Goal: Task Accomplishment & Management: Use online tool/utility

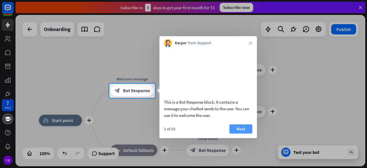
click at [235, 133] on button "Next" at bounding box center [240, 128] width 23 height 9
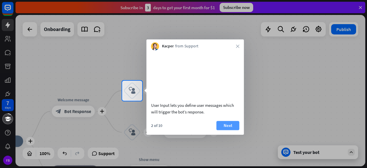
click at [233, 130] on button "Next" at bounding box center [227, 125] width 23 height 9
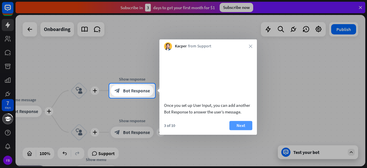
click at [239, 130] on button "Next" at bounding box center [240, 125] width 23 height 9
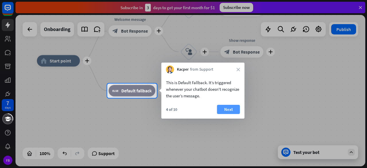
click at [227, 108] on button "Next" at bounding box center [228, 109] width 23 height 9
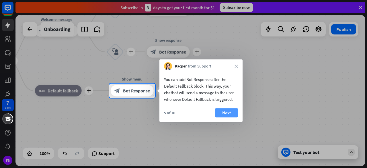
click at [229, 109] on button "Next" at bounding box center [226, 112] width 23 height 9
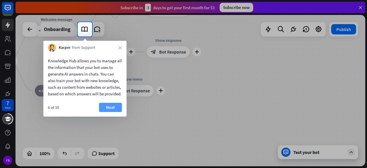
click at [111, 112] on button "Next" at bounding box center [110, 107] width 23 height 9
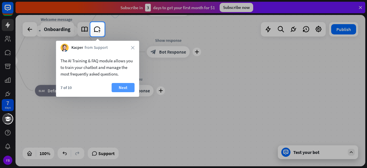
click at [129, 88] on button "Next" at bounding box center [122, 87] width 23 height 9
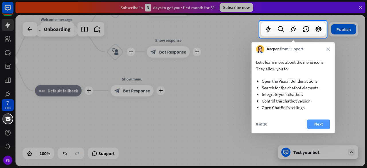
click at [317, 127] on button "Next" at bounding box center [318, 123] width 23 height 9
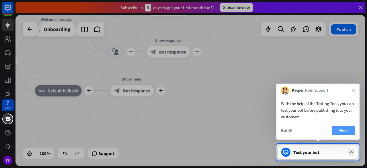
click at [346, 129] on button "Next" at bounding box center [343, 129] width 23 height 9
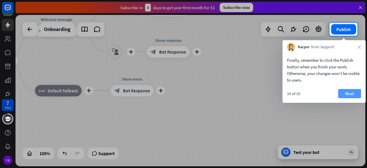
click at [344, 95] on button "Next" at bounding box center [349, 93] width 23 height 9
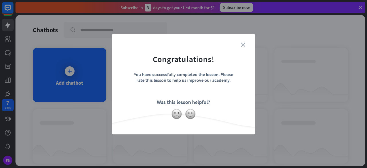
click at [242, 44] on icon "close" at bounding box center [243, 44] width 4 height 4
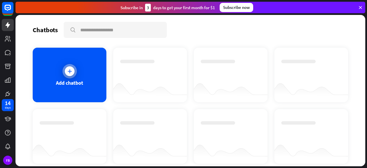
click at [70, 70] on icon at bounding box center [70, 71] width 6 height 6
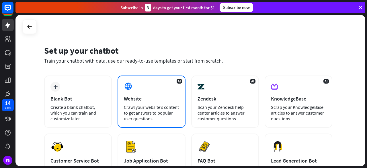
click at [162, 121] on div "AI Website Crawl your website’s content to get answers to popular user question…" at bounding box center [151, 101] width 68 height 52
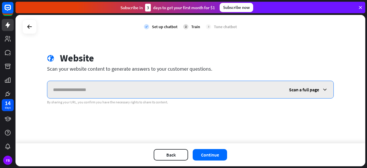
paste input "**********"
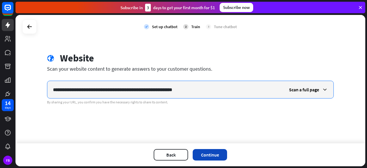
type input "**********"
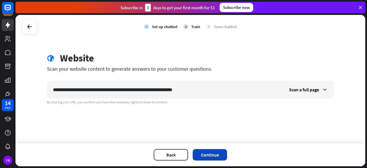
click at [215, 153] on button "Continue" at bounding box center [210, 154] width 34 height 11
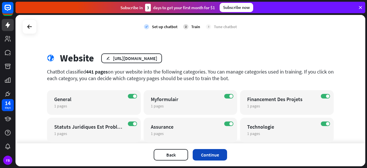
click at [211, 151] on button "Continue" at bounding box center [210, 154] width 34 height 11
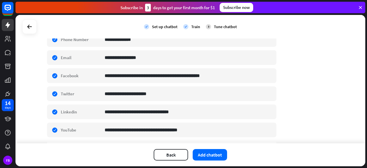
scroll to position [199, 0]
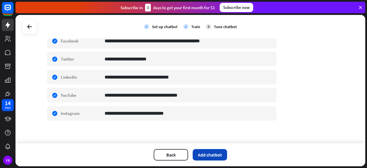
click at [213, 154] on button "Add chatbot" at bounding box center [210, 154] width 34 height 11
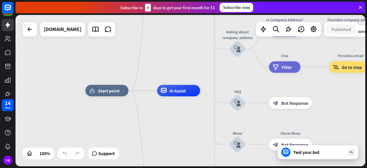
click at [311, 149] on div "Test your bot" at bounding box center [319, 152] width 52 height 6
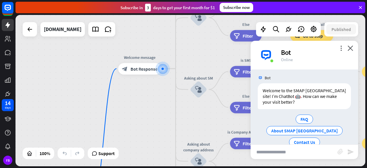
scroll to position [3, 0]
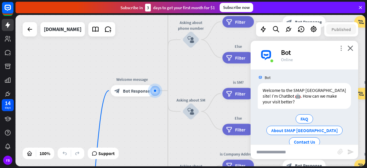
click at [340, 50] on icon "more_vert" at bounding box center [340, 47] width 5 height 5
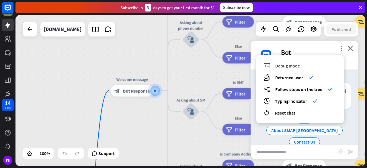
click at [292, 64] on span "Debug mode" at bounding box center [287, 66] width 25 height 6
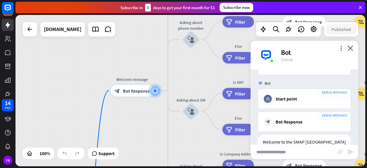
scroll to position [0, 0]
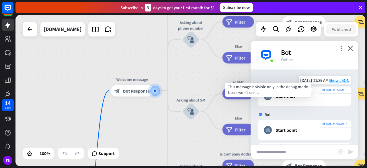
click at [318, 89] on div "DEBUG MESSAGE" at bounding box center [334, 89] width 33 height 7
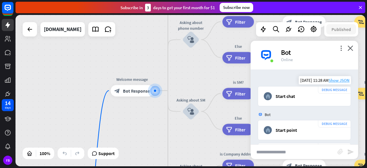
click at [335, 82] on span "Show JSON" at bounding box center [338, 79] width 21 height 5
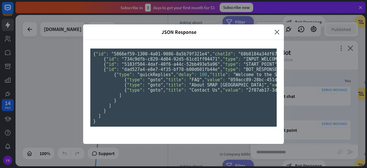
click at [176, 89] on pre "{ "id": "5866ef59-1300-4a01-9086-8a5b79f321e4" , "chatId": "68b8184a34df670007e…" at bounding box center [183, 87] width 186 height 78
click at [171, 91] on pre "{ "id": "5866ef59-1300-4a01-9086-8a5b79f321e4" , "chatId": "68b8184a34df670007e…" at bounding box center [183, 87] width 186 height 78
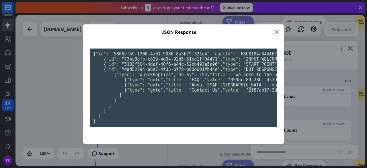
click at [274, 29] on icon "close" at bounding box center [276, 32] width 5 height 7
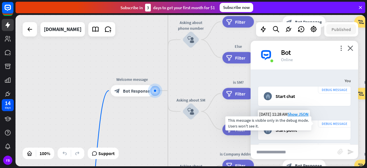
click at [325, 124] on div "DEBUG MESSAGE" at bounding box center [334, 123] width 33 height 7
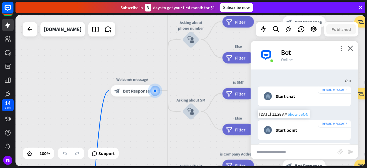
click at [303, 113] on span "Show JSON" at bounding box center [297, 113] width 21 height 5
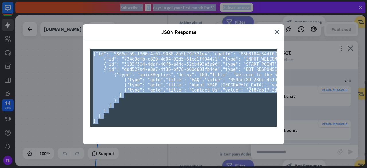
scroll to position [238, 0]
drag, startPoint x: 91, startPoint y: 43, endPoint x: 214, endPoint y: 181, distance: 184.6
click at [214, 167] on html "14 days FB JSON Response close { "id": "5866ef59-1300-4a01-9086-8a5b79f321e4" ,…" at bounding box center [183, 84] width 367 height 168
copy div "{ "id": "5866ef59-1300-4a01-9086-8a5b79f321e4" , "chatId": "68b8184a34df670007e…"
click at [157, 126] on pre "{ "id": "5866ef59-1300-4a01-9086-8a5b79f321e4" , "chatId": "68b8184a34df670007e…" at bounding box center [183, 87] width 186 height 78
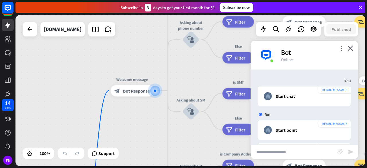
drag, startPoint x: 365, startPoint y: 107, endPoint x: 364, endPoint y: 98, distance: 9.5
click at [281, 53] on div "Bot" at bounding box center [316, 52] width 70 height 9
click at [341, 48] on icon "more_vert" at bounding box center [340, 47] width 5 height 5
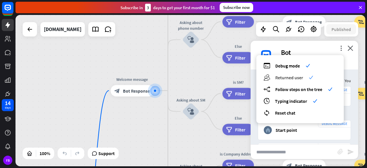
click at [274, 78] on div "users Returned user check" at bounding box center [299, 77] width 73 height 7
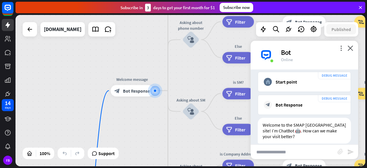
scroll to position [48, 0]
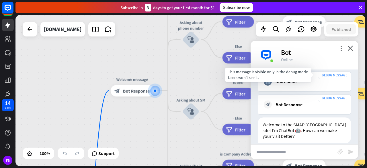
click at [323, 75] on div "DEBUG MESSAGE" at bounding box center [334, 74] width 33 height 7
click at [325, 74] on div "DEBUG MESSAGE" at bounding box center [334, 74] width 33 height 7
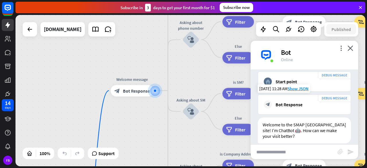
click at [311, 100] on div "block_bot_response Bot Response" at bounding box center [304, 104] width 81 height 8
click at [267, 104] on icon "block_bot_response" at bounding box center [268, 104] width 8 height 8
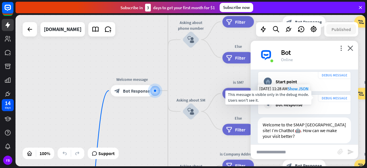
click at [325, 97] on div "DEBUG MESSAGE" at bounding box center [334, 97] width 33 height 7
click at [324, 97] on div "DEBUG MESSAGE" at bounding box center [334, 97] width 33 height 7
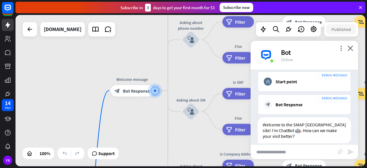
scroll to position [82, 0]
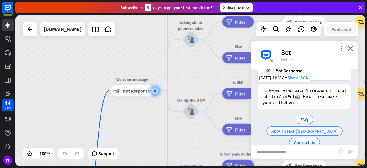
click at [327, 128] on span "About SMAP [GEOGRAPHIC_DATA]" at bounding box center [304, 131] width 66 height 6
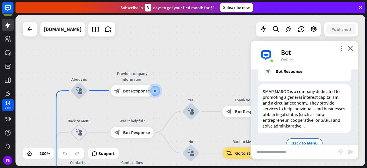
scroll to position [234, 0]
click at [303, 140] on span "Back to Menu" at bounding box center [304, 143] width 26 height 6
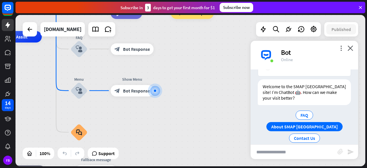
scroll to position [84, 0]
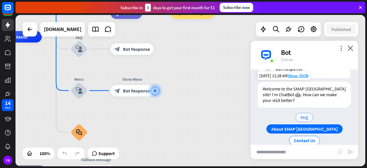
click at [300, 117] on span "FAQ" at bounding box center [304, 117] width 8 height 6
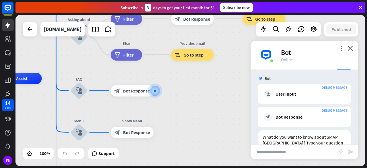
scroll to position [443, 0]
click at [291, 153] on input "text" at bounding box center [293, 151] width 87 height 14
type input "**********"
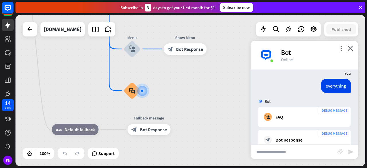
scroll to position [521, 0]
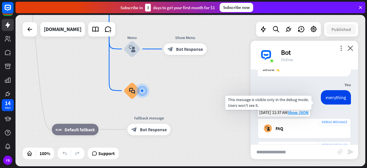
click at [323, 118] on div "DEBUG MESSAGE" at bounding box center [334, 121] width 33 height 7
click at [320, 118] on div "DEBUG MESSAGE" at bounding box center [334, 121] width 33 height 7
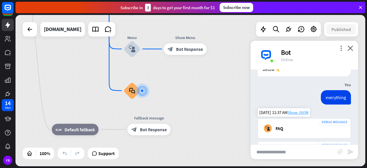
click at [302, 109] on span "Show JSON" at bounding box center [297, 111] width 21 height 5
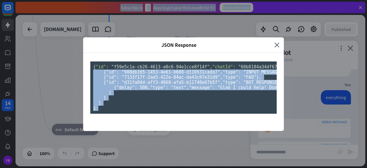
scroll to position [111, 0]
drag, startPoint x: 100, startPoint y: 153, endPoint x: 103, endPoint y: 85, distance: 68.2
click at [103, 85] on pre "{ "id": "f59e5c1a-cb26-4613-a0c6-94e1cce8f14f" , "chatId": "68b8184a34df670007e…" at bounding box center [183, 87] width 186 height 52
drag, startPoint x: 101, startPoint y: 88, endPoint x: 95, endPoint y: 36, distance: 52.2
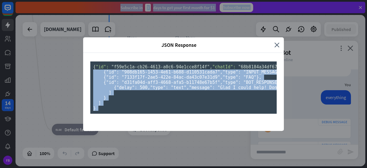
click at [95, 61] on pre "{ "id": "f59e5c1a-cb26-4613-a0c6-94e1cce8f14f" , "chatId": "68b8184a34df670007e…" at bounding box center [183, 87] width 186 height 52
copy pre ""diagram": [ "5183f504-4daf-40f6-a44c-52bb493e5a96" , "dad527a4-e8e7-4f35-bf78-…"
click at [223, 71] on pre "{ "id": "f59e5c1a-cb26-4613-a0c6-94e1cce8f14f" , "chatId": "68b8184a34df670007e…" at bounding box center [183, 87] width 186 height 52
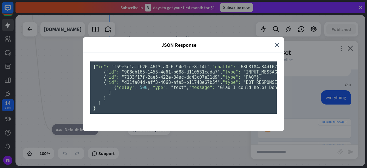
drag, startPoint x: 105, startPoint y: 140, endPoint x: 86, endPoint y: 92, distance: 51.1
click at [86, 92] on div "{ "id": "f59e5c1a-cb26-4613-a0c6-94e1cce8f14f" , "chatId": "68b8184a34df670007e…" at bounding box center [183, 92] width 201 height 78
copy pre ""responses": [ { "id": "908db165-1453-4e61-b688-d110531cada7" , "type": "INPUT_…"
click at [205, 67] on pre "{ "id": "f59e5c1a-cb26-4613-a0c6-94e1cce8f14f" , "chatId": "68b8184a34df670007e…" at bounding box center [183, 87] width 186 height 52
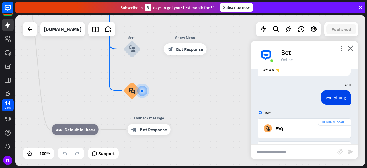
click at [295, 58] on div "JSON Response close { "id": "f59e5c1a-cb26-4613-a0c6-94e1cce8f14f" , "chatId": …" at bounding box center [183, 84] width 367 height 168
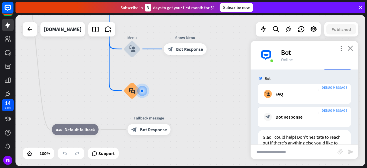
click at [350, 48] on icon "close" at bounding box center [350, 47] width 6 height 5
